Goal: Information Seeking & Learning: Learn about a topic

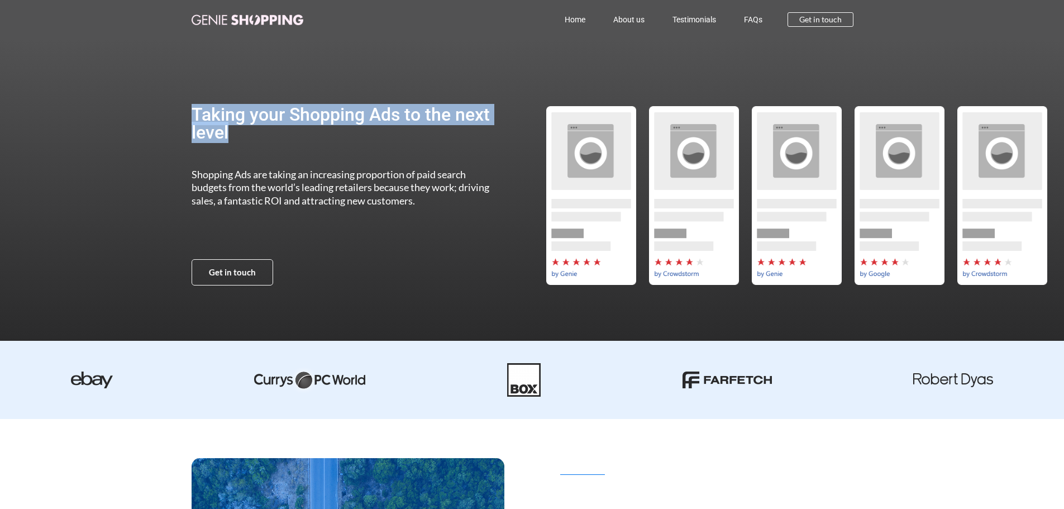
drag, startPoint x: 170, startPoint y: 106, endPoint x: 415, endPoint y: 164, distance: 251.3
click at [415, 164] on section "Taking your Shopping Ads to the next level Shopping Ads are taking an increasin…" at bounding box center [532, 195] width 1064 height 313
click at [415, 164] on div "Taking your Shopping Ads to the next level Shopping Ads are taking an increasin…" at bounding box center [346, 195] width 309 height 313
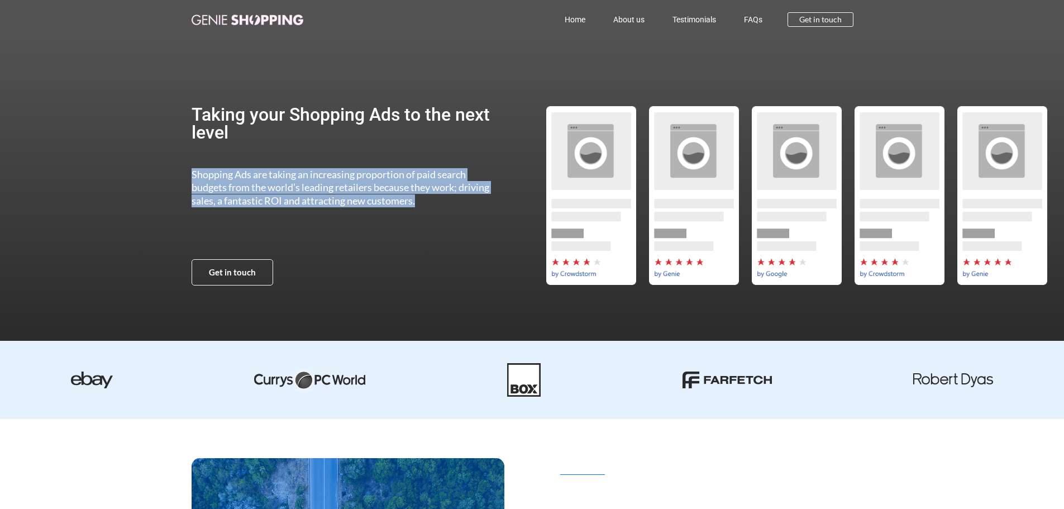
drag, startPoint x: 437, startPoint y: 191, endPoint x: 471, endPoint y: 204, distance: 36.6
click at [471, 204] on section "Taking your Shopping Ads to the next level Shopping Ads are taking an increasin…" at bounding box center [532, 195] width 1064 height 313
click at [471, 204] on p "Shopping Ads are taking an increasing proportion of paid search budgets from th…" at bounding box center [346, 187] width 309 height 39
drag, startPoint x: 321, startPoint y: 194, endPoint x: 163, endPoint y: 171, distance: 159.1
click at [165, 173] on section "Taking your Shopping Ads to the next level Shopping Ads are taking an increasin…" at bounding box center [532, 195] width 1064 height 313
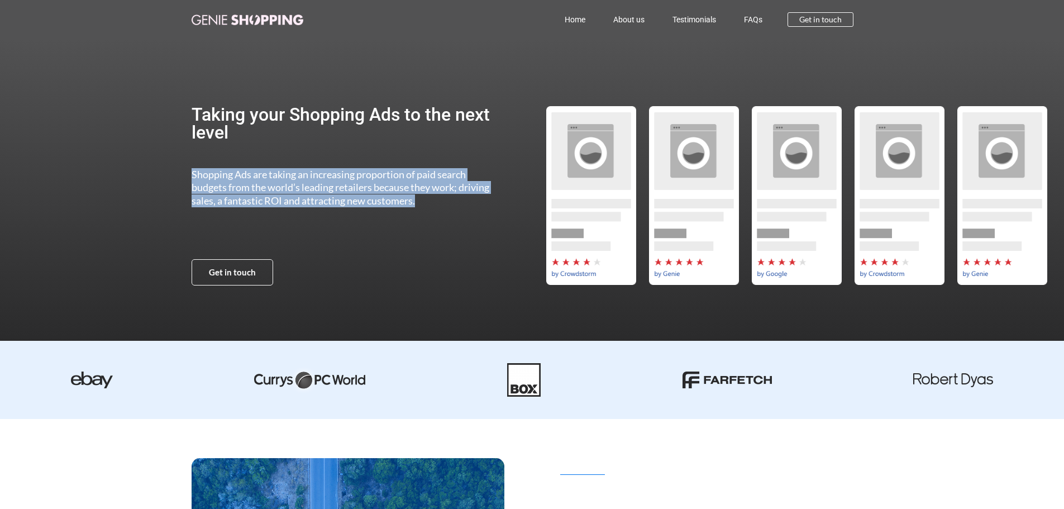
click at [163, 171] on section "Taking your Shopping Ads to the next level Shopping Ads are taking an increasin…" at bounding box center [532, 195] width 1064 height 313
click at [172, 169] on section "Taking your Shopping Ads to the next level Shopping Ads are taking an increasin…" at bounding box center [532, 195] width 1064 height 313
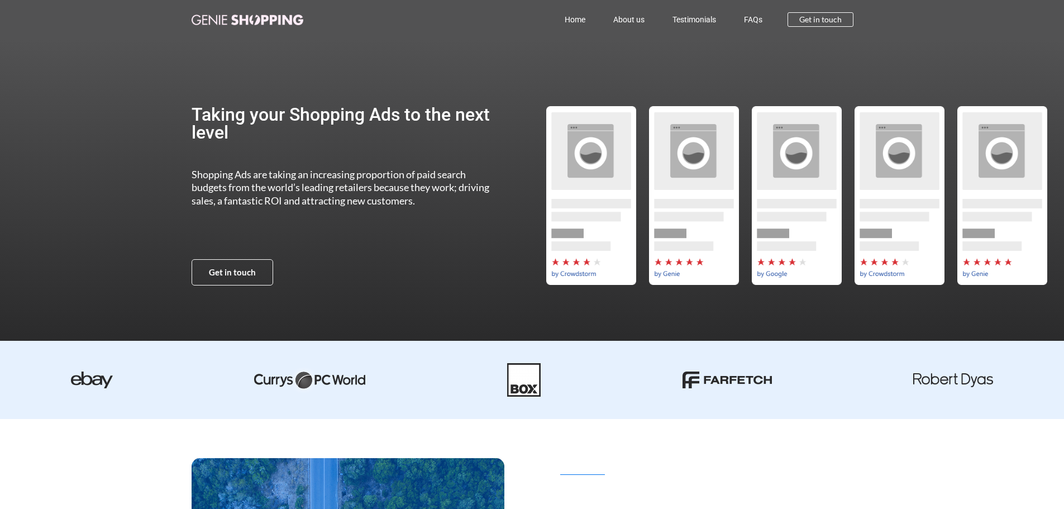
click at [187, 158] on section "Taking your Shopping Ads to the next level Shopping Ads are taking an increasin…" at bounding box center [532, 195] width 1064 height 313
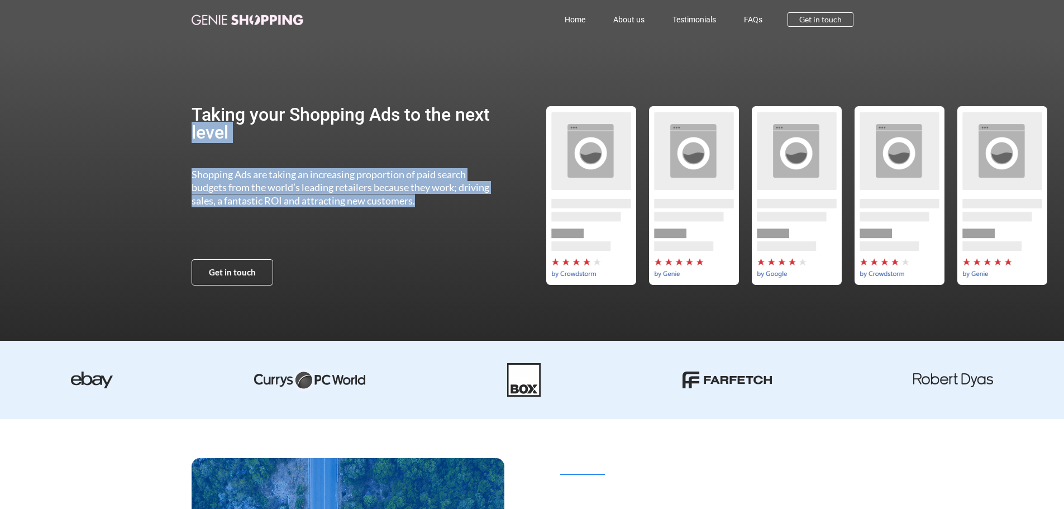
drag, startPoint x: 185, startPoint y: 161, endPoint x: 460, endPoint y: 207, distance: 279.0
click at [460, 207] on section "Taking your Shopping Ads to the next level Shopping Ads are taking an increasin…" at bounding box center [532, 195] width 1064 height 313
click at [460, 207] on p "Shopping Ads are taking an increasing proportion of paid search budgets from th…" at bounding box center [346, 187] width 309 height 39
drag, startPoint x: 450, startPoint y: 206, endPoint x: 186, endPoint y: 176, distance: 265.2
click at [186, 176] on section "Taking your Shopping Ads to the next level Shopping Ads are taking an increasin…" at bounding box center [532, 195] width 1064 height 313
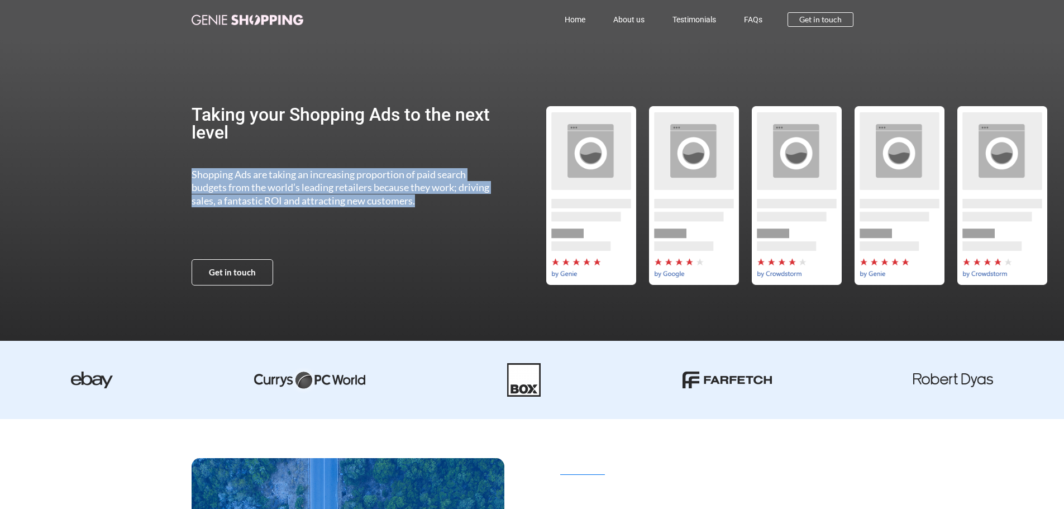
click at [184, 175] on section "Taking your Shopping Ads to the next level Shopping Ads are taking an increasin…" at bounding box center [532, 195] width 1064 height 313
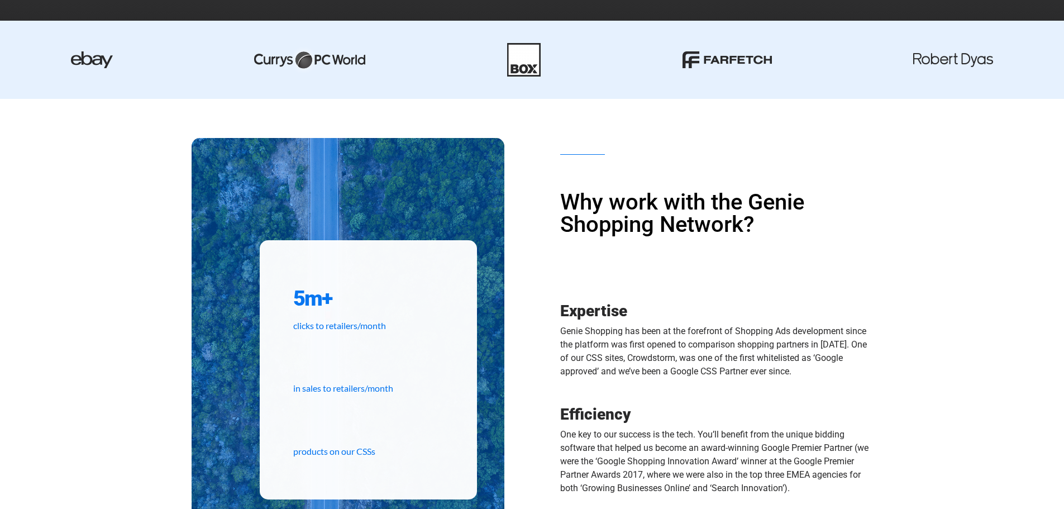
scroll to position [335, 0]
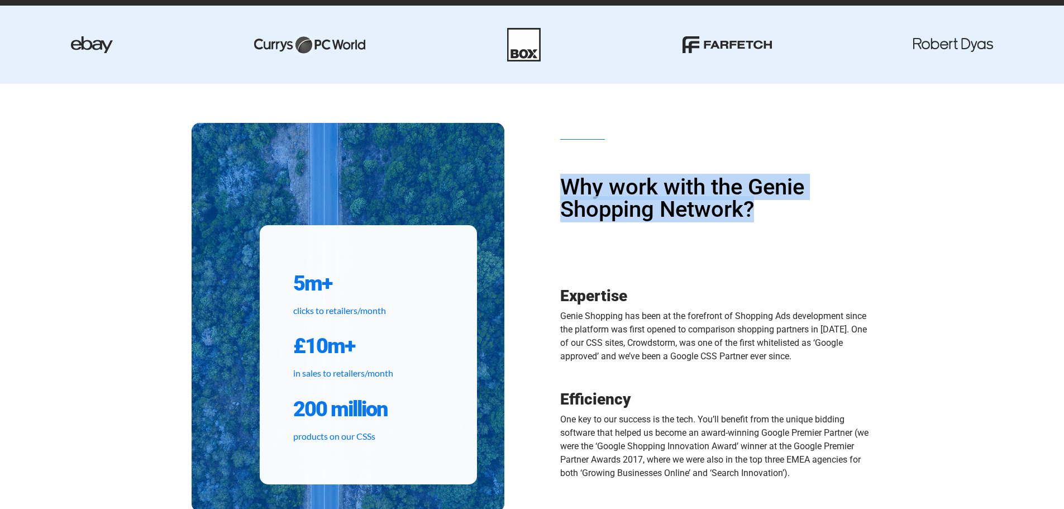
drag, startPoint x: 737, startPoint y: 208, endPoint x: 788, endPoint y: 214, distance: 51.7
click at [788, 214] on div "Why work with the Genie Shopping Network? Expertise Genie Shopping has been at …" at bounding box center [702, 317] width 341 height 359
click at [788, 214] on h1 "Why work with the Genie Shopping Network?" at bounding box center [716, 198] width 313 height 45
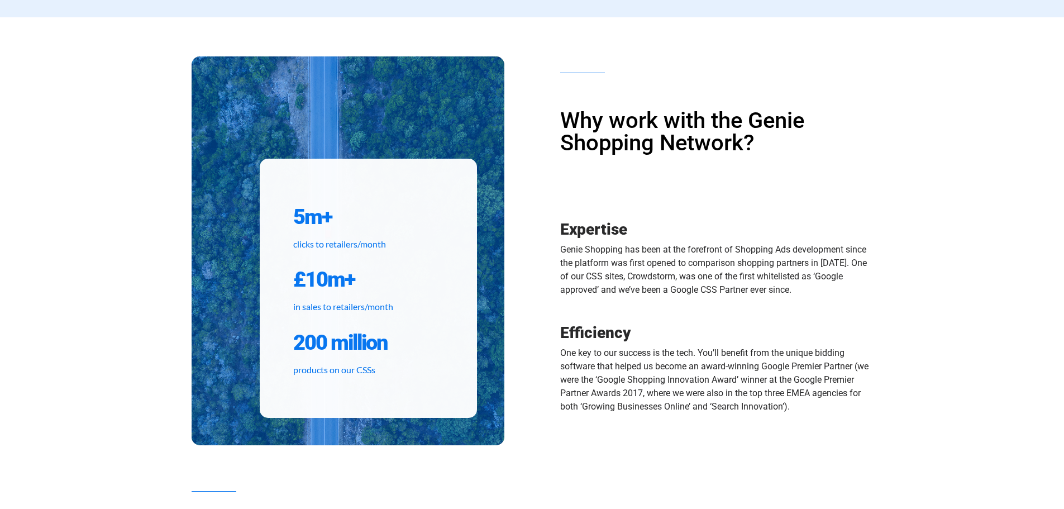
scroll to position [447, 0]
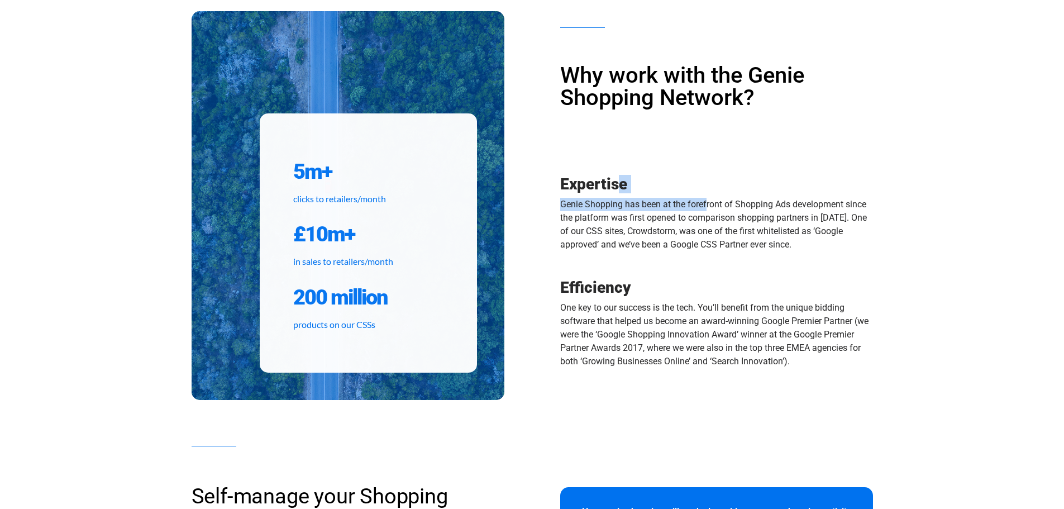
drag, startPoint x: 640, startPoint y: 195, endPoint x: 683, endPoint y: 203, distance: 43.7
click at [683, 203] on div "Why work with the Genie Shopping Network? Expertise Genie Shopping has been at …" at bounding box center [702, 205] width 341 height 359
click at [684, 203] on p "Genie Shopping has been at the forefront of Shopping Ads development since the …" at bounding box center [716, 225] width 313 height 54
click at [714, 212] on p "Genie Shopping has been at the forefront of Shopping Ads development since the …" at bounding box center [716, 225] width 313 height 54
click at [751, 213] on p "Genie Shopping has been at the forefront of Shopping Ads development since the …" at bounding box center [716, 225] width 313 height 54
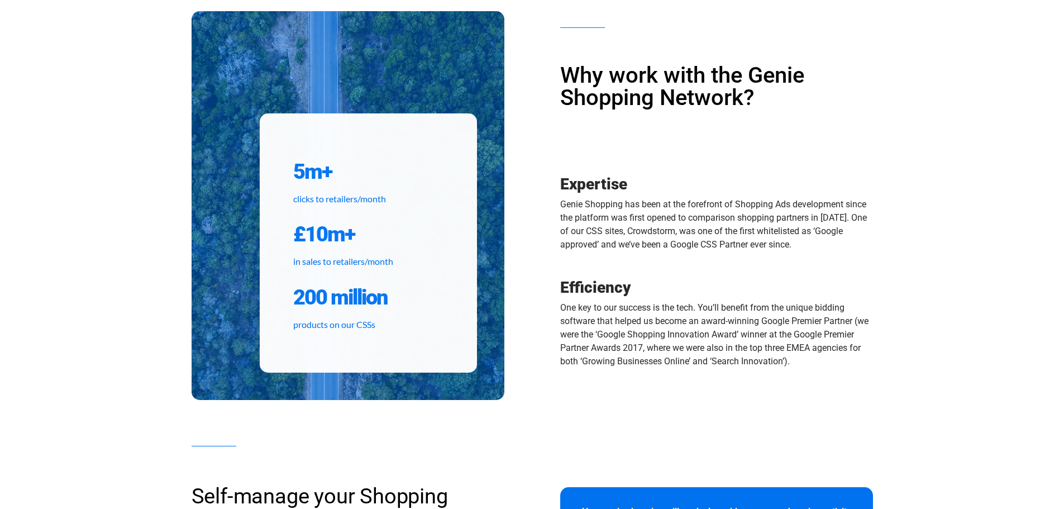
drag, startPoint x: 545, startPoint y: 179, endPoint x: 852, endPoint y: 245, distance: 313.6
click at [852, 245] on div "Why work with the Genie Shopping Network? Expertise Genie Shopping has been at …" at bounding box center [702, 205] width 341 height 359
click at [852, 245] on p "Genie Shopping has been at the forefront of Shopping Ads development since the …" at bounding box center [716, 225] width 313 height 54
click at [808, 252] on div "Expertise Genie Shopping has been at the forefront of Shopping Ads development …" at bounding box center [716, 220] width 313 height 96
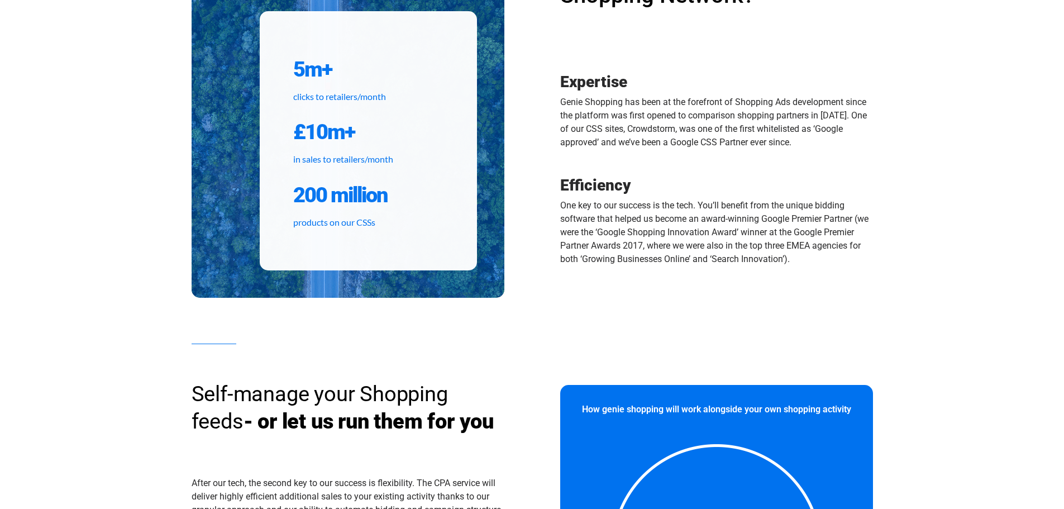
scroll to position [558, 0]
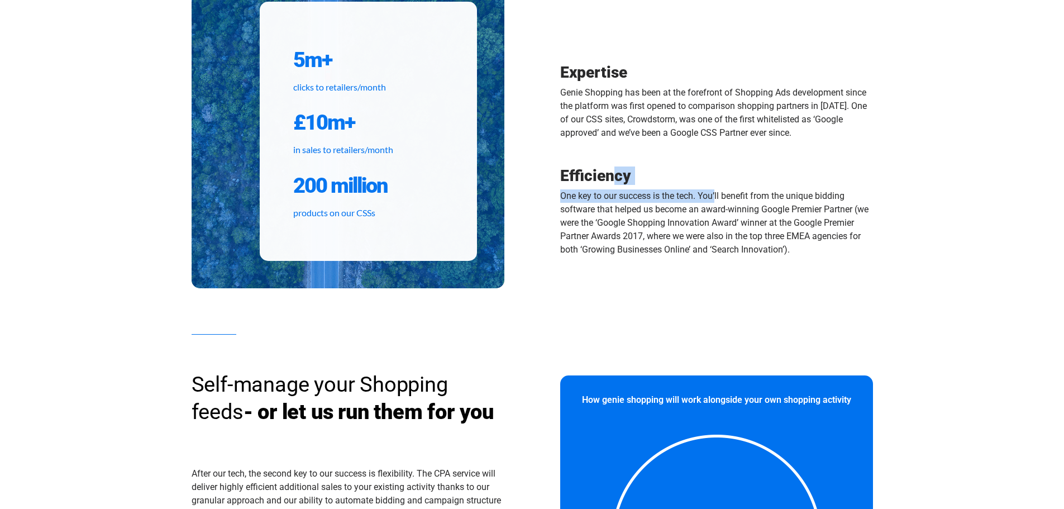
drag, startPoint x: 559, startPoint y: 176, endPoint x: 689, endPoint y: 185, distance: 130.5
click at [689, 185] on div "Why work with the Genie Shopping Network? Expertise Genie Shopping has been at …" at bounding box center [702, 94] width 341 height 359
click at [689, 185] on div "Efficiency One key to our success is the tech. You’ll benefit from the unique b…" at bounding box center [716, 212] width 313 height 88
drag, startPoint x: 853, startPoint y: 198, endPoint x: 545, endPoint y: 173, distance: 309.3
click at [545, 173] on div "Why work with the Genie Shopping Network? Expertise Genie Shopping has been at …" at bounding box center [702, 94] width 341 height 359
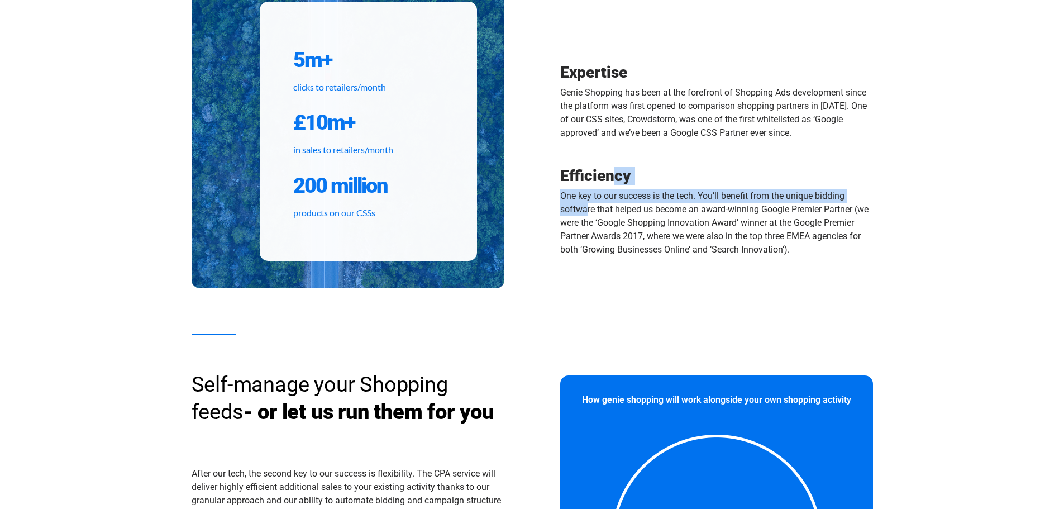
click at [544, 173] on div "Why work with the Genie Shopping Network? Expertise Genie Shopping has been at …" at bounding box center [702, 94] width 341 height 359
drag, startPoint x: 614, startPoint y: 178, endPoint x: 885, endPoint y: 257, distance: 281.5
click at [885, 257] on section "5m+ clicks to retailers/month £10m+ in sales to retailers/month 200 million pro…" at bounding box center [532, 85] width 1064 height 450
click at [875, 255] on section "5m+ clicks to retailers/month £10m+ in sales to retailers/month 200 million pro…" at bounding box center [532, 85] width 1064 height 450
drag, startPoint x: 863, startPoint y: 248, endPoint x: 544, endPoint y: 186, distance: 324.3
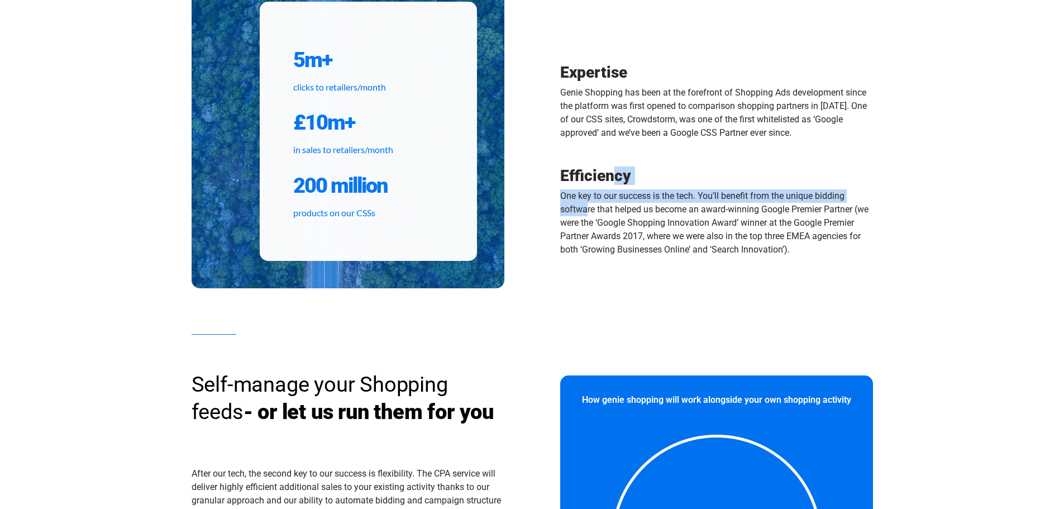
click at [544, 186] on div "Why work with the Genie Shopping Network? Expertise Genie Shopping has been at …" at bounding box center [702, 94] width 341 height 359
click at [543, 186] on div "Why work with the Genie Shopping Network? Expertise Genie Shopping has been at …" at bounding box center [702, 94] width 341 height 359
drag, startPoint x: 562, startPoint y: 180, endPoint x: 850, endPoint y: 259, distance: 298.0
click at [850, 259] on div "Why work with the Genie Shopping Network? Expertise Genie Shopping has been at …" at bounding box center [702, 94] width 341 height 359
click at [851, 259] on div "Efficiency One key to our success is the tech. You’ll benefit from the unique b…" at bounding box center [716, 218] width 313 height 109
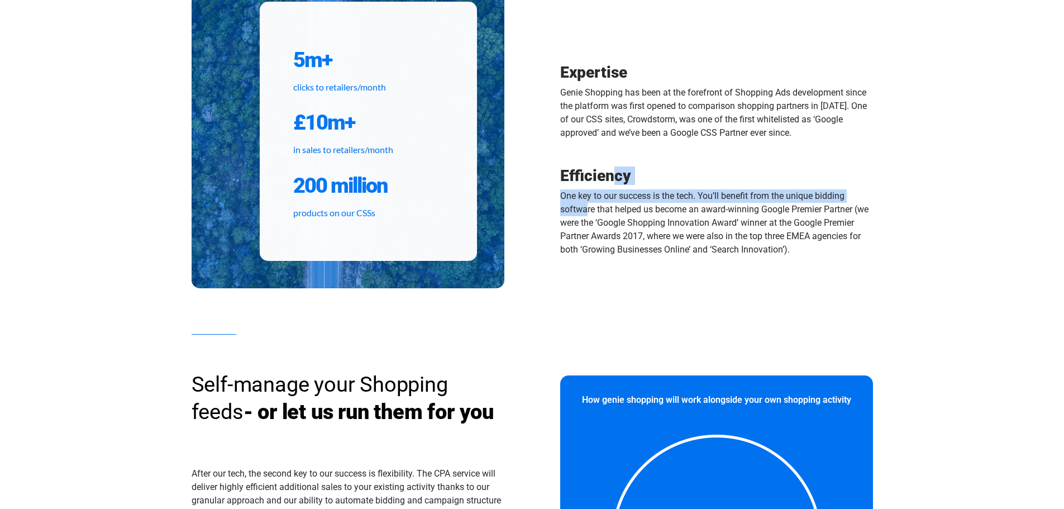
click at [851, 255] on p "One key to our success is the tech. You’ll benefit from the unique bidding soft…" at bounding box center [716, 222] width 313 height 67
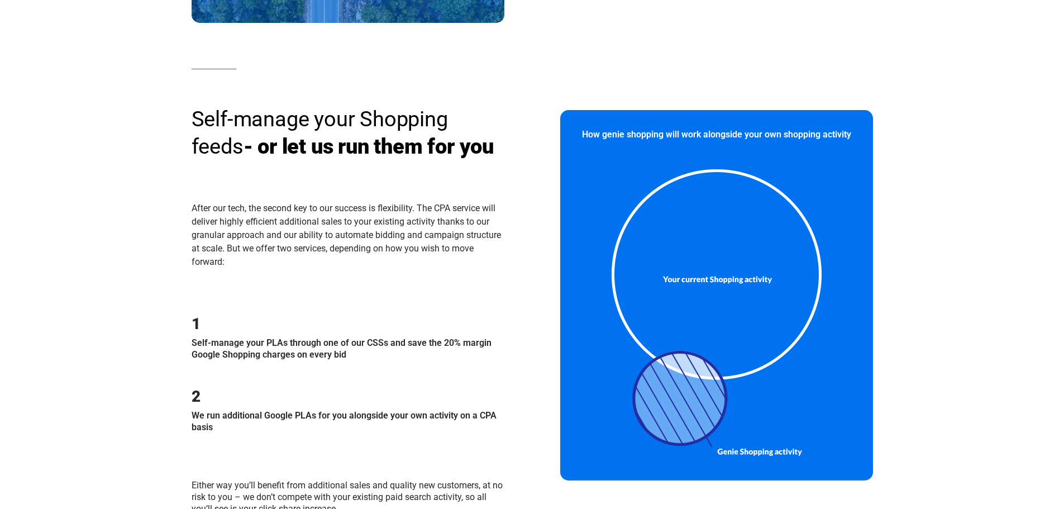
scroll to position [894, 0]
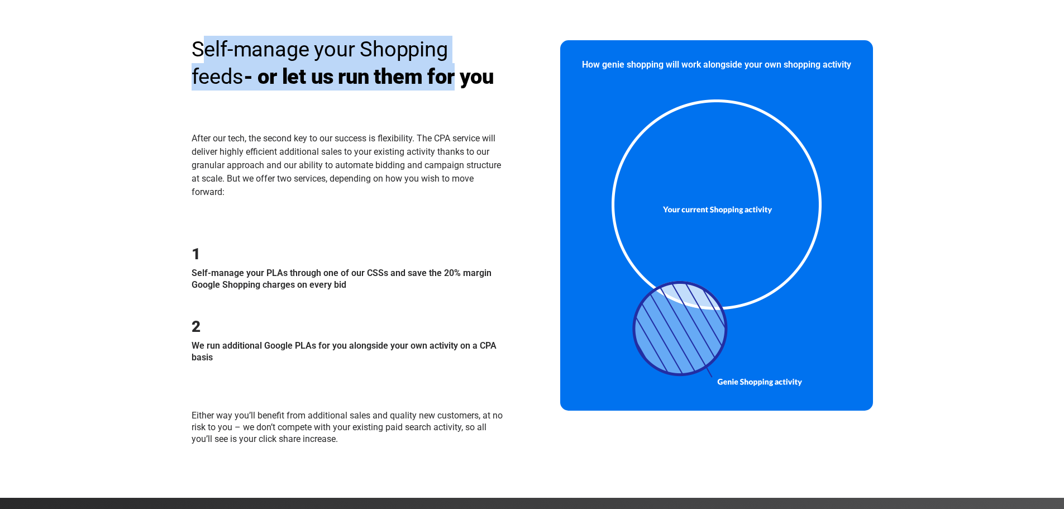
drag, startPoint x: 254, startPoint y: 60, endPoint x: 476, endPoint y: 83, distance: 224.1
click at [476, 83] on h3 "Self-manage your Shopping feeds - or let us run them for you" at bounding box center [348, 63] width 313 height 55
click at [474, 83] on h3 "Self-manage your Shopping feeds - or let us run them for you" at bounding box center [348, 63] width 313 height 55
drag, startPoint x: 162, startPoint y: 49, endPoint x: 366, endPoint y: 127, distance: 218.3
click at [366, 126] on section "Self-manage your Shopping feeds - or let us run them for you After our tech, th…" at bounding box center [532, 236] width 1064 height 522
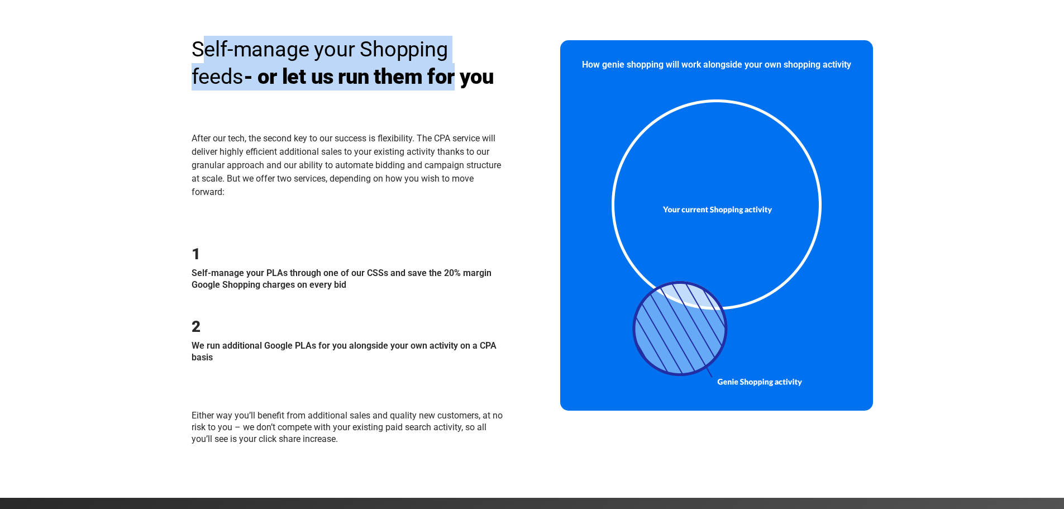
click at [366, 125] on div "Self-manage your Shopping feeds - or let us run them for you" at bounding box center [348, 80] width 313 height 89
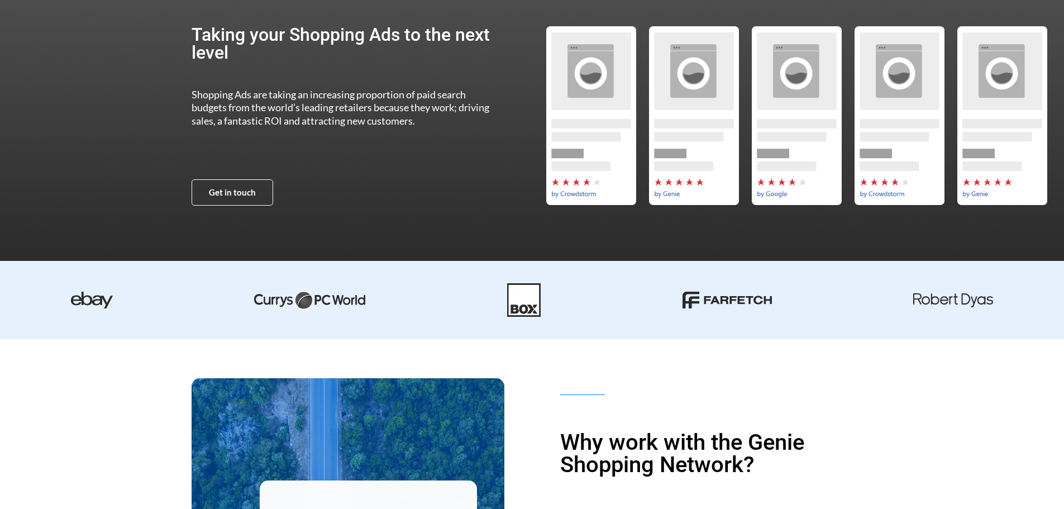
scroll to position [0, 0]
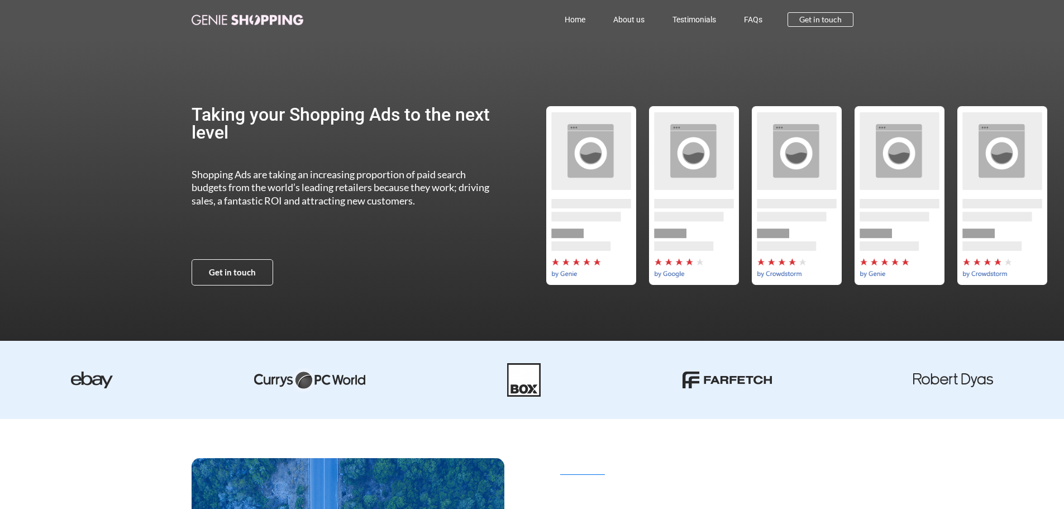
click at [584, 18] on link "Home" at bounding box center [575, 20] width 49 height 26
click at [242, 15] on link at bounding box center [248, 19] width 112 height 13
